Goal: Navigation & Orientation: Go to known website

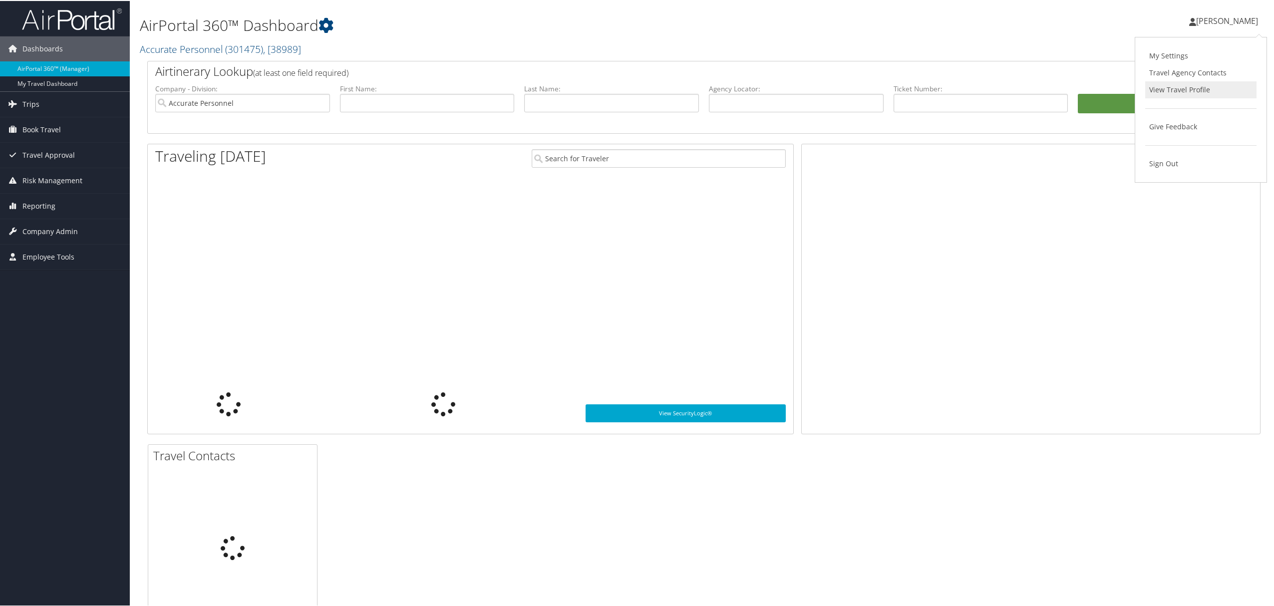
click at [1165, 93] on link "View Travel Profile" at bounding box center [1200, 88] width 111 height 17
